Goal: Navigation & Orientation: Find specific page/section

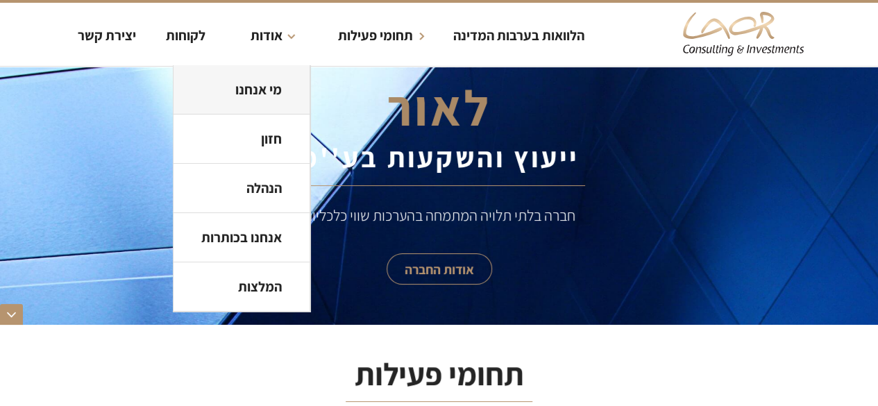
click at [262, 85] on strong "מי אנחנו" at bounding box center [258, 89] width 46 height 18
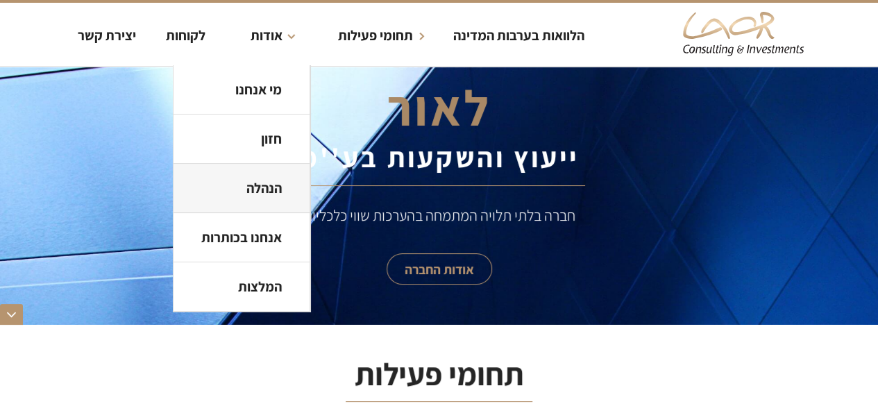
click at [278, 196] on strong "הנהלה" at bounding box center [263, 188] width 35 height 18
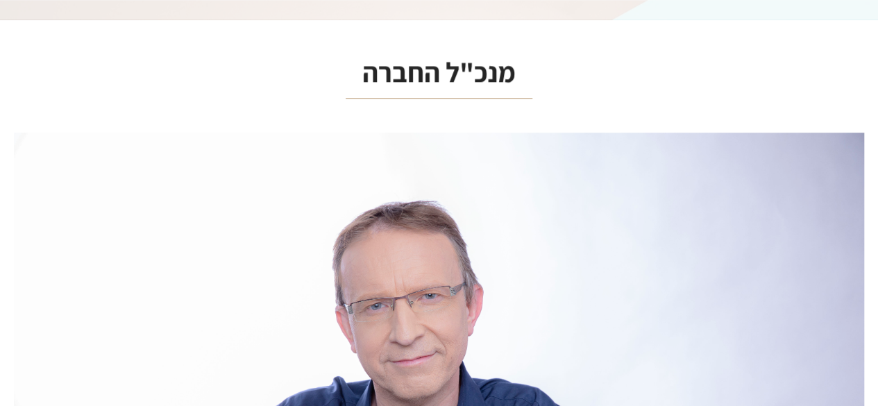
click at [311, 203] on link at bounding box center [439, 320] width 850 height 375
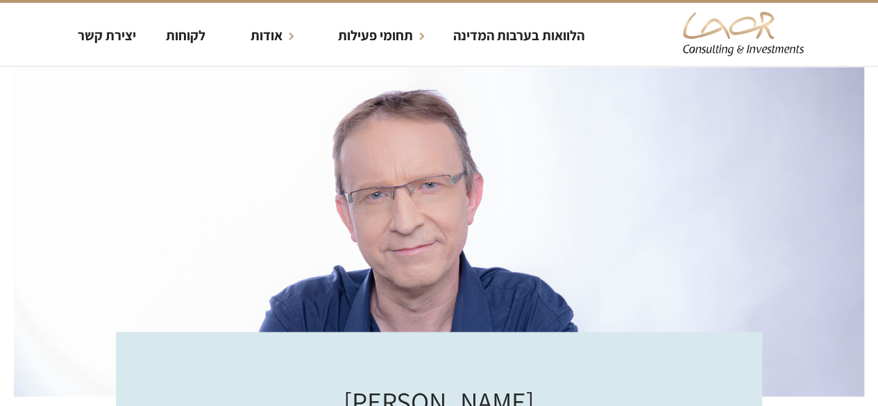
scroll to position [3460, 0]
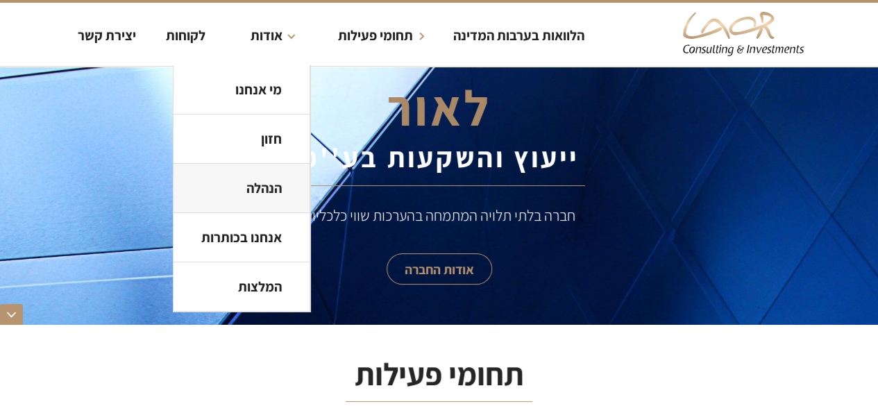
click at [255, 185] on strong "הנהלה" at bounding box center [263, 188] width 35 height 18
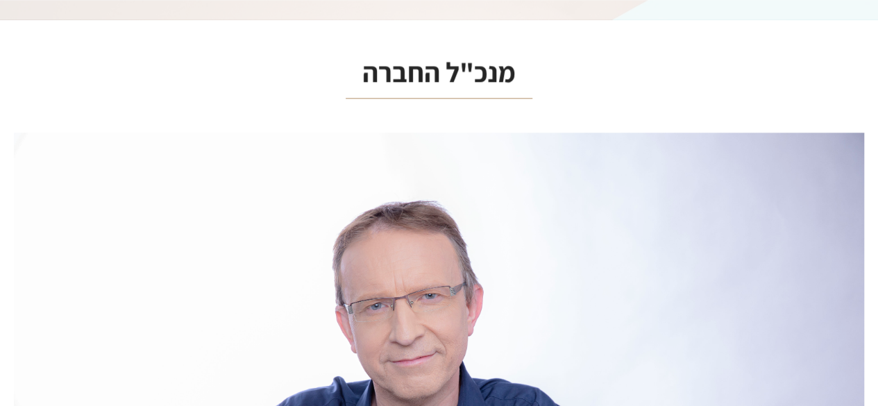
click at [709, 213] on link at bounding box center [439, 320] width 850 height 375
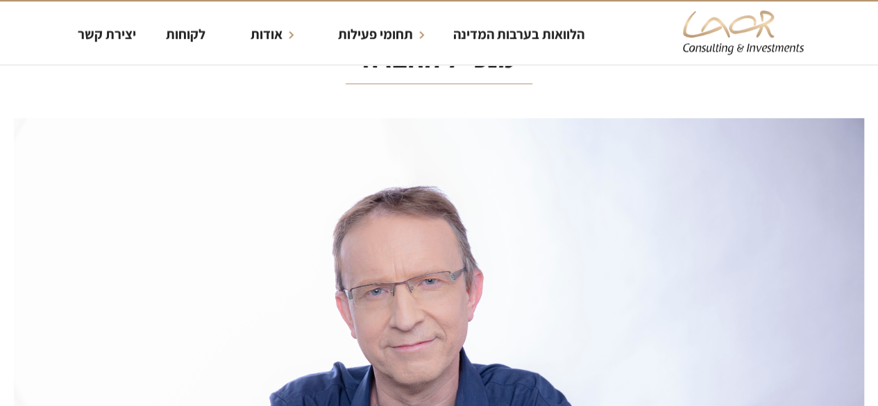
scroll to position [3614, 0]
